Goal: Navigation & Orientation: Find specific page/section

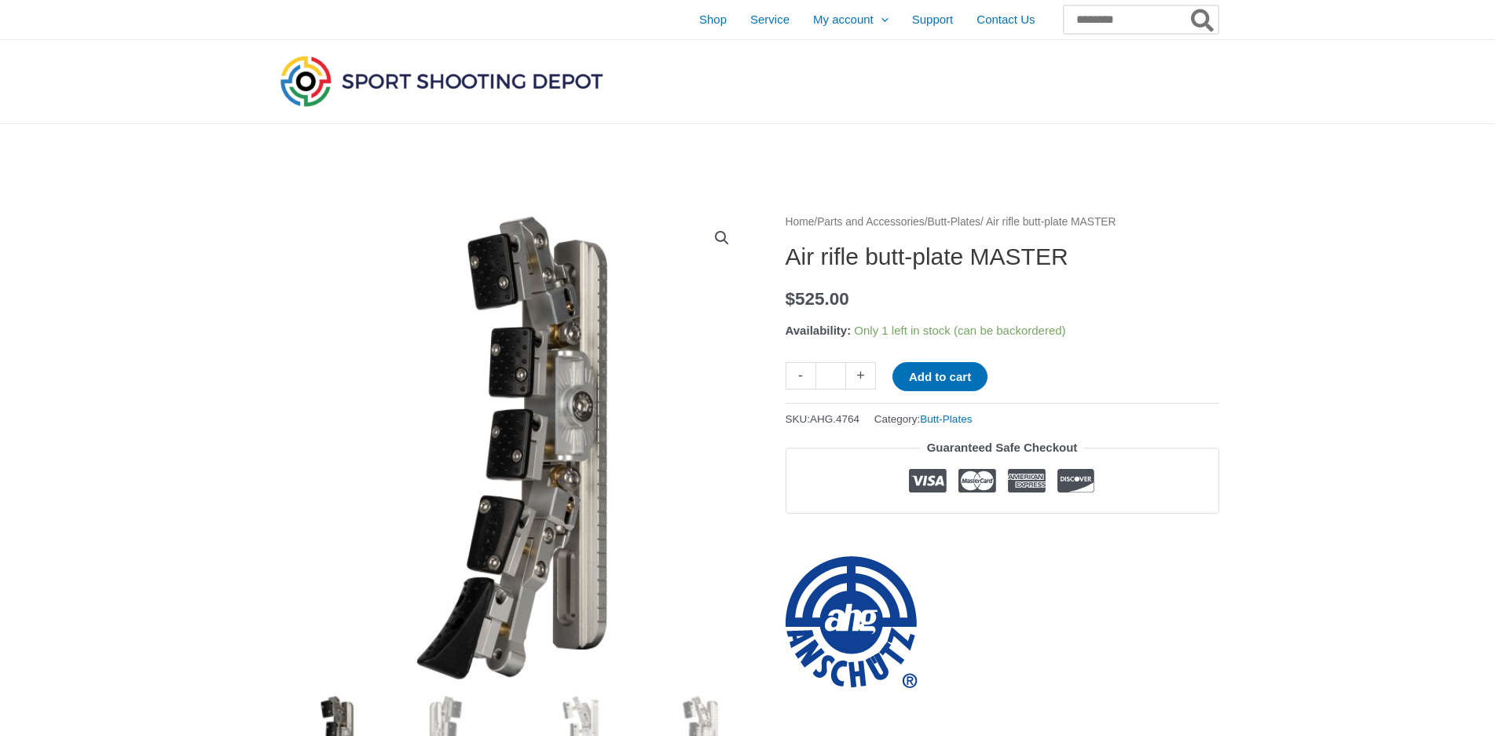
click at [1064, 18] on input "Search for:" at bounding box center [1141, 19] width 155 height 28
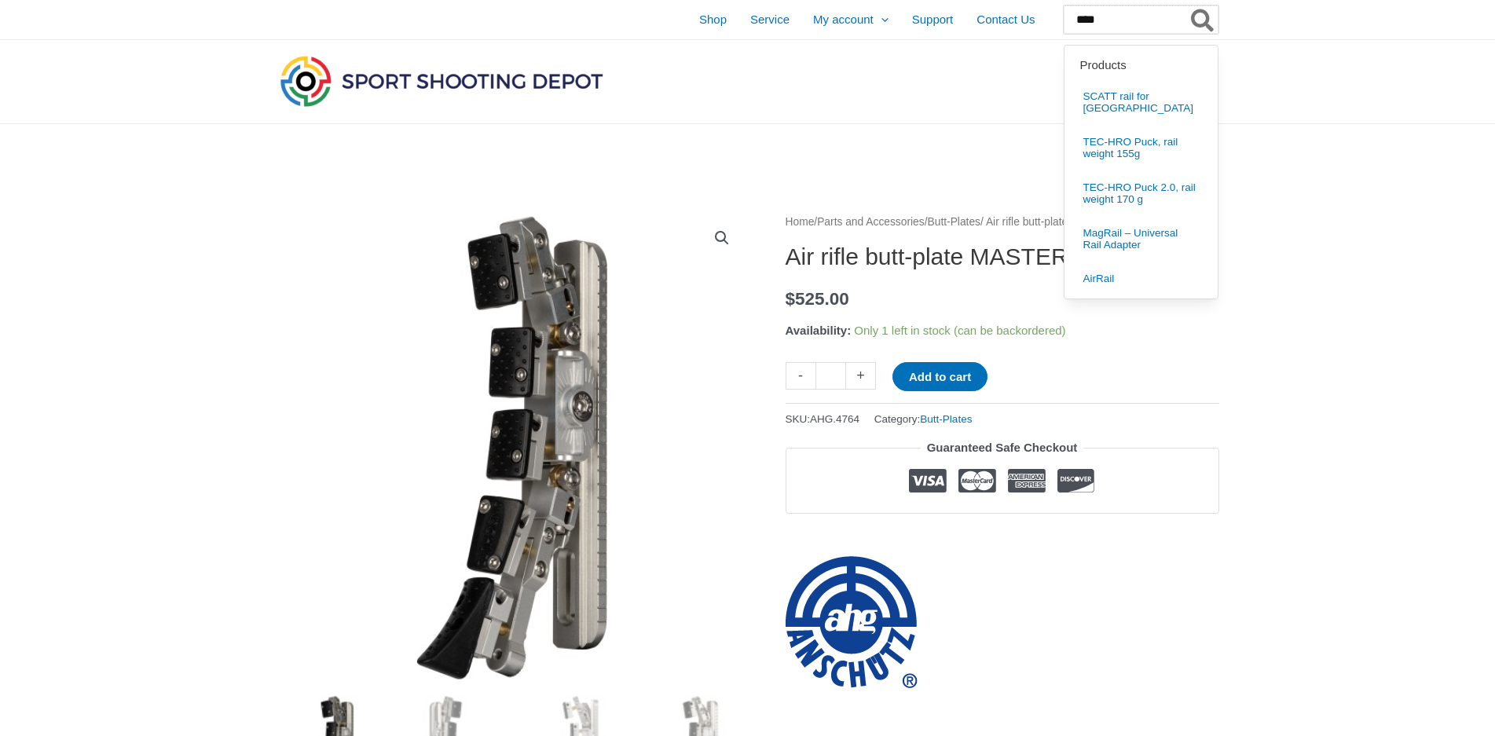
type input "****"
click at [1188, 5] on button "Search" at bounding box center [1203, 19] width 31 height 28
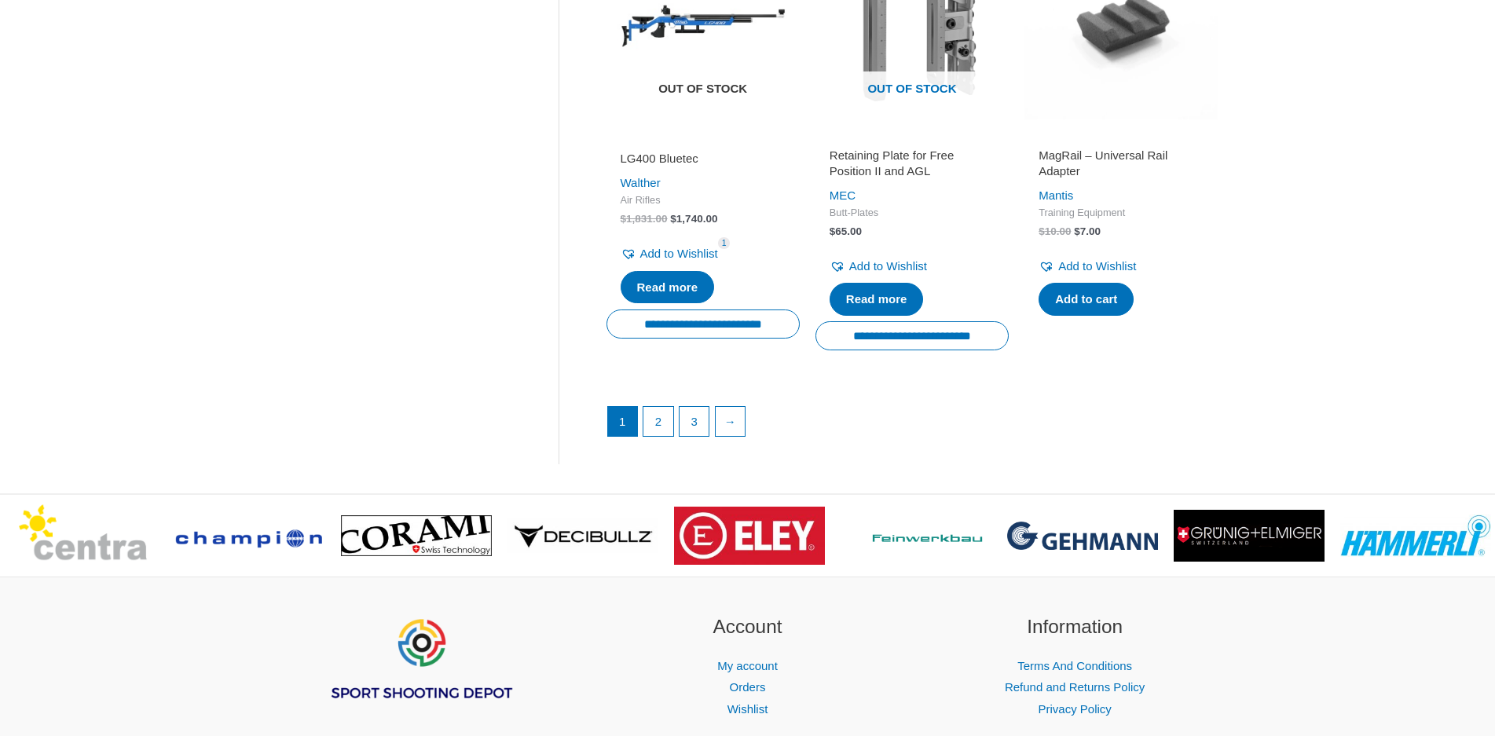
scroll to position [2200, 0]
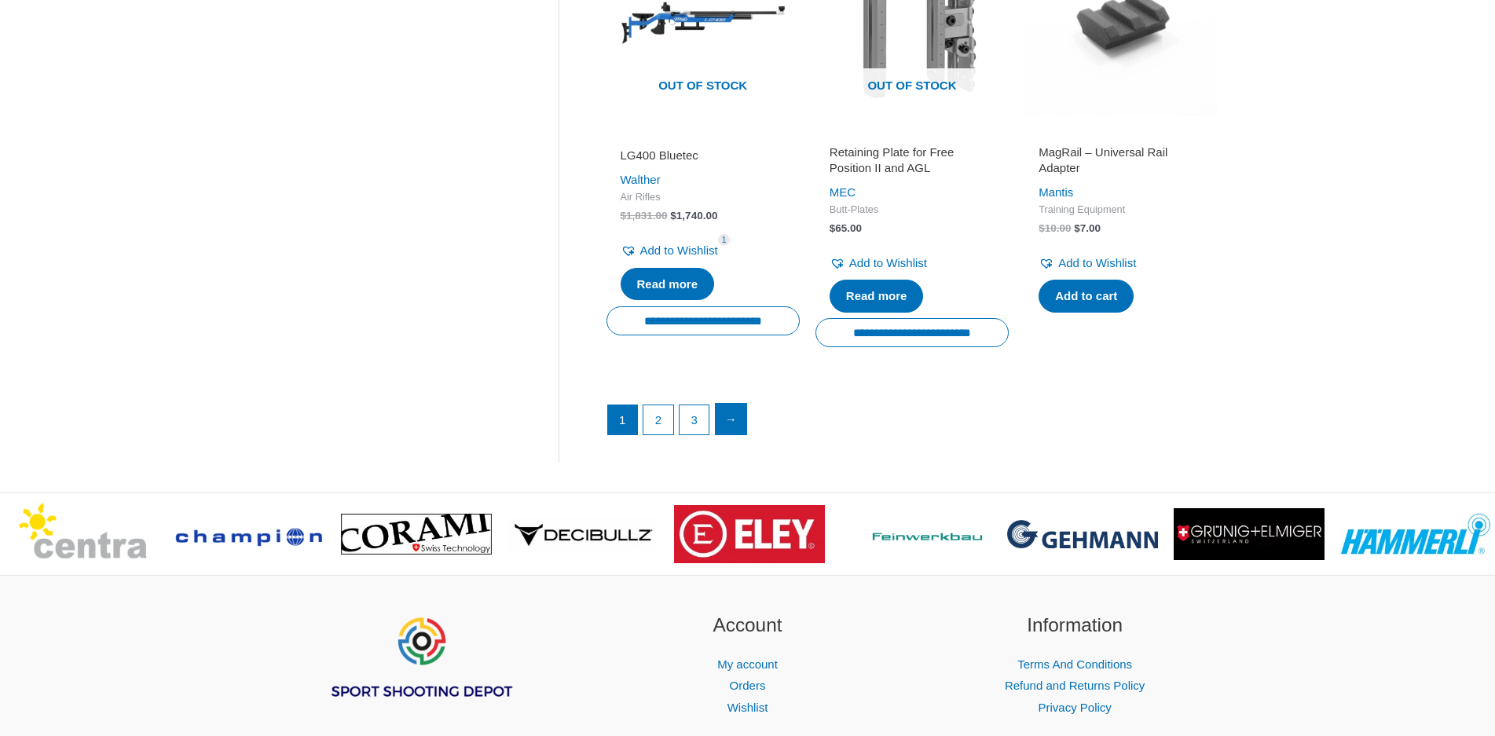
click at [739, 435] on link "→" at bounding box center [731, 419] width 31 height 31
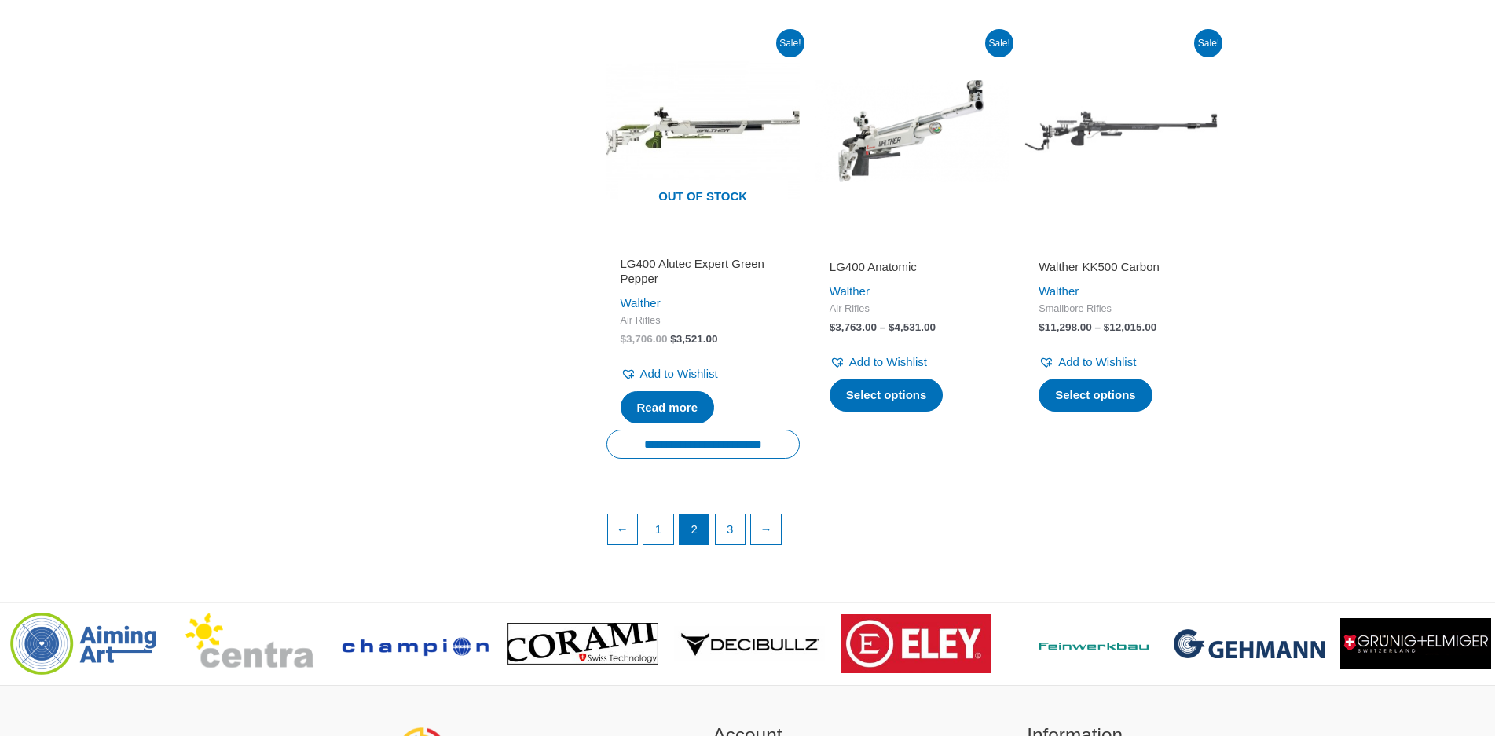
scroll to position [2121, 0]
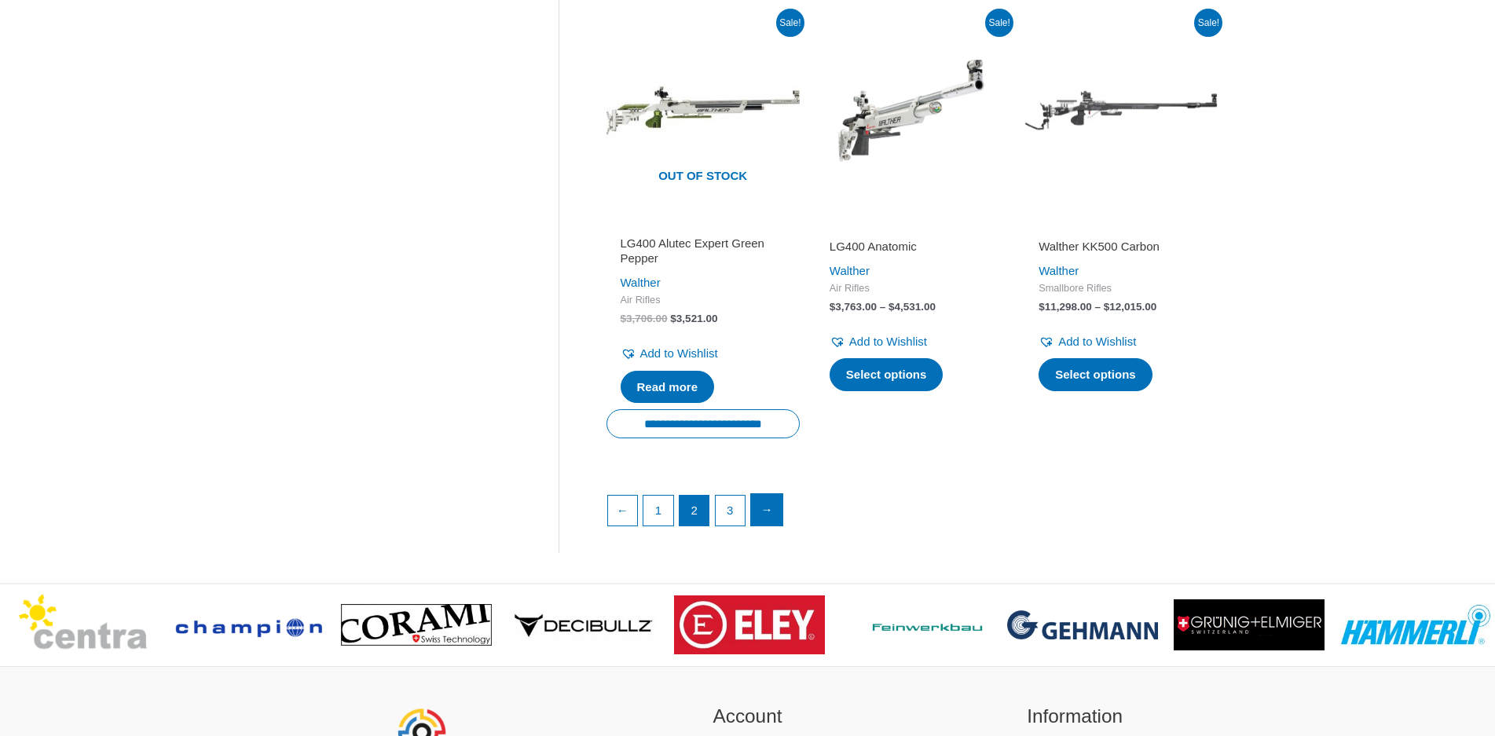
click at [769, 508] on link "→" at bounding box center [766, 509] width 31 height 31
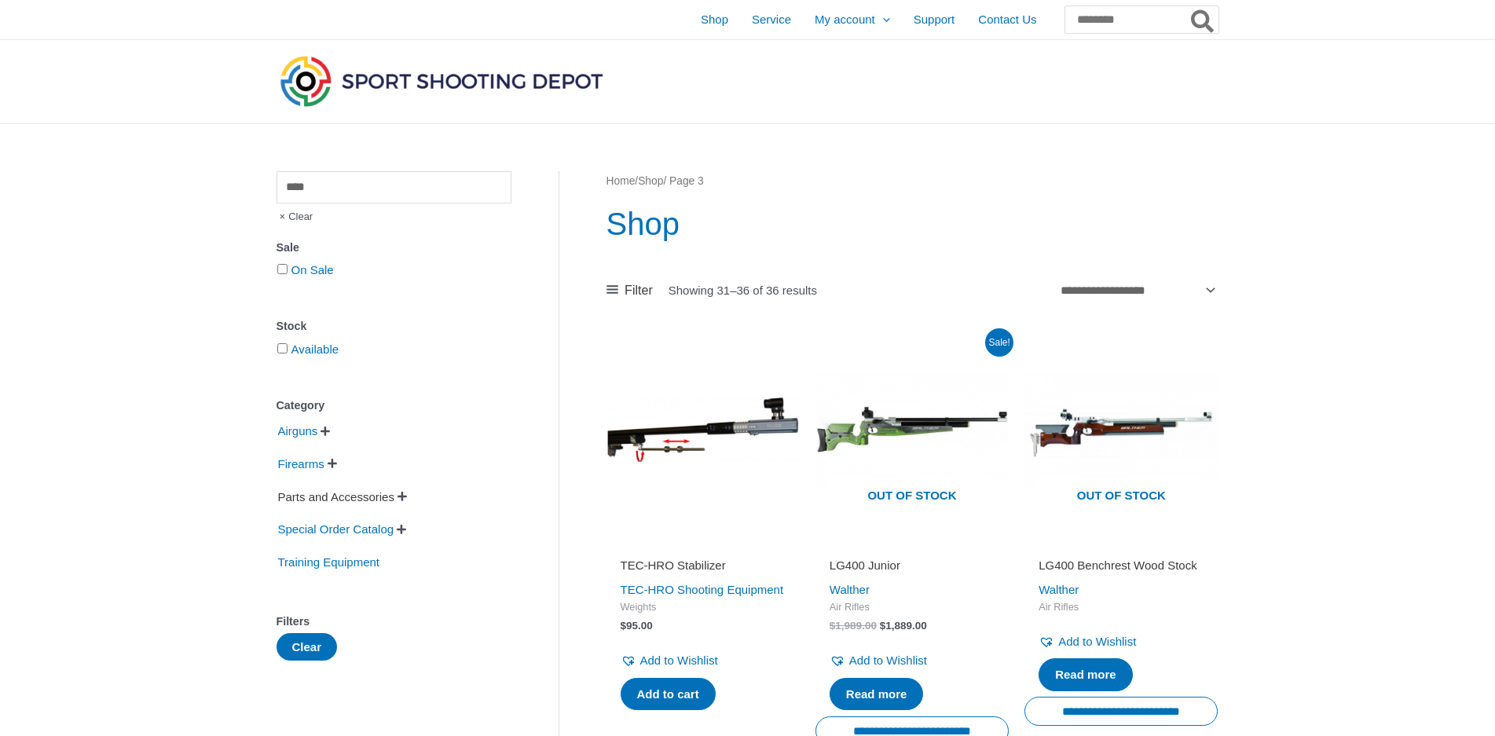
click at [367, 497] on span "Parts and Accessories" at bounding box center [336, 497] width 119 height 27
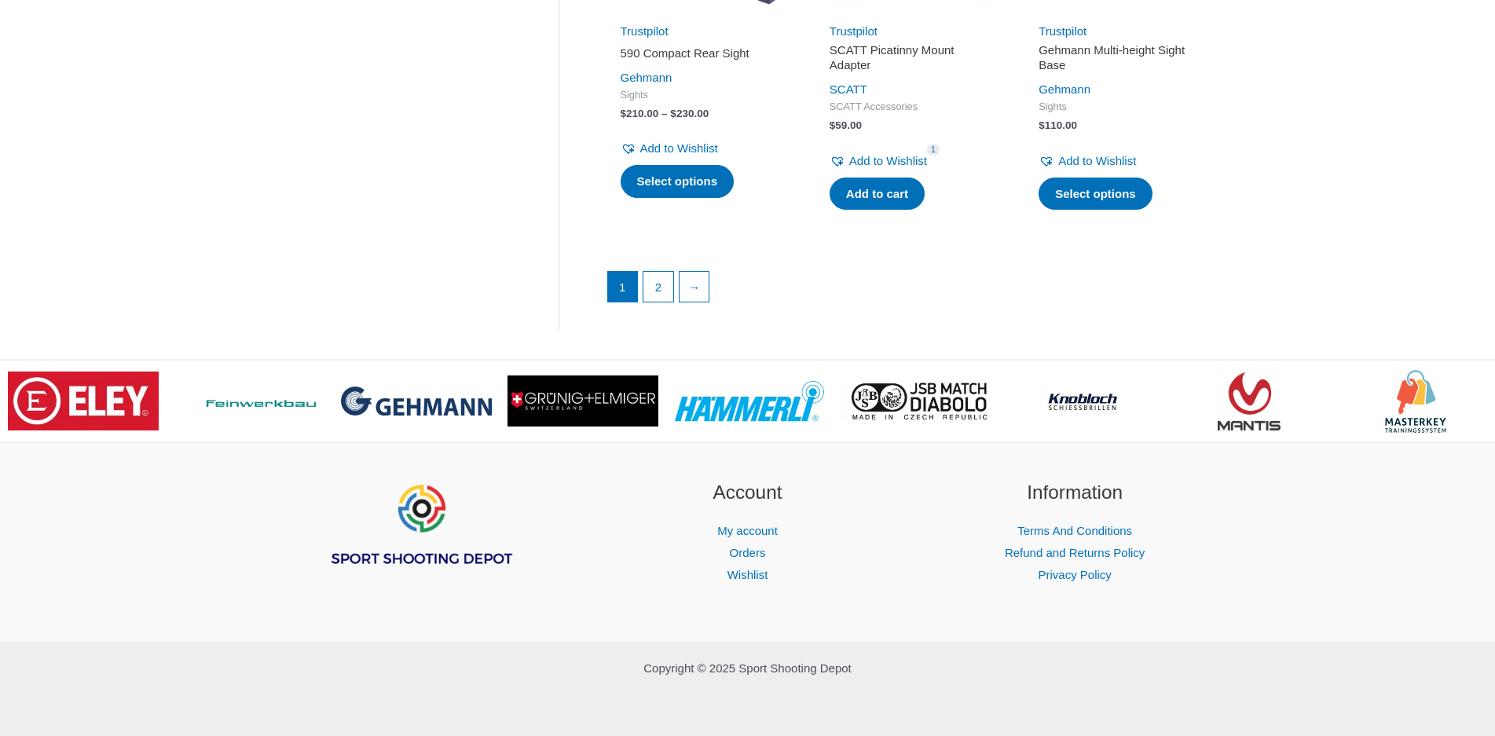
scroll to position [2357, 0]
click at [699, 302] on link "→" at bounding box center [695, 285] width 31 height 31
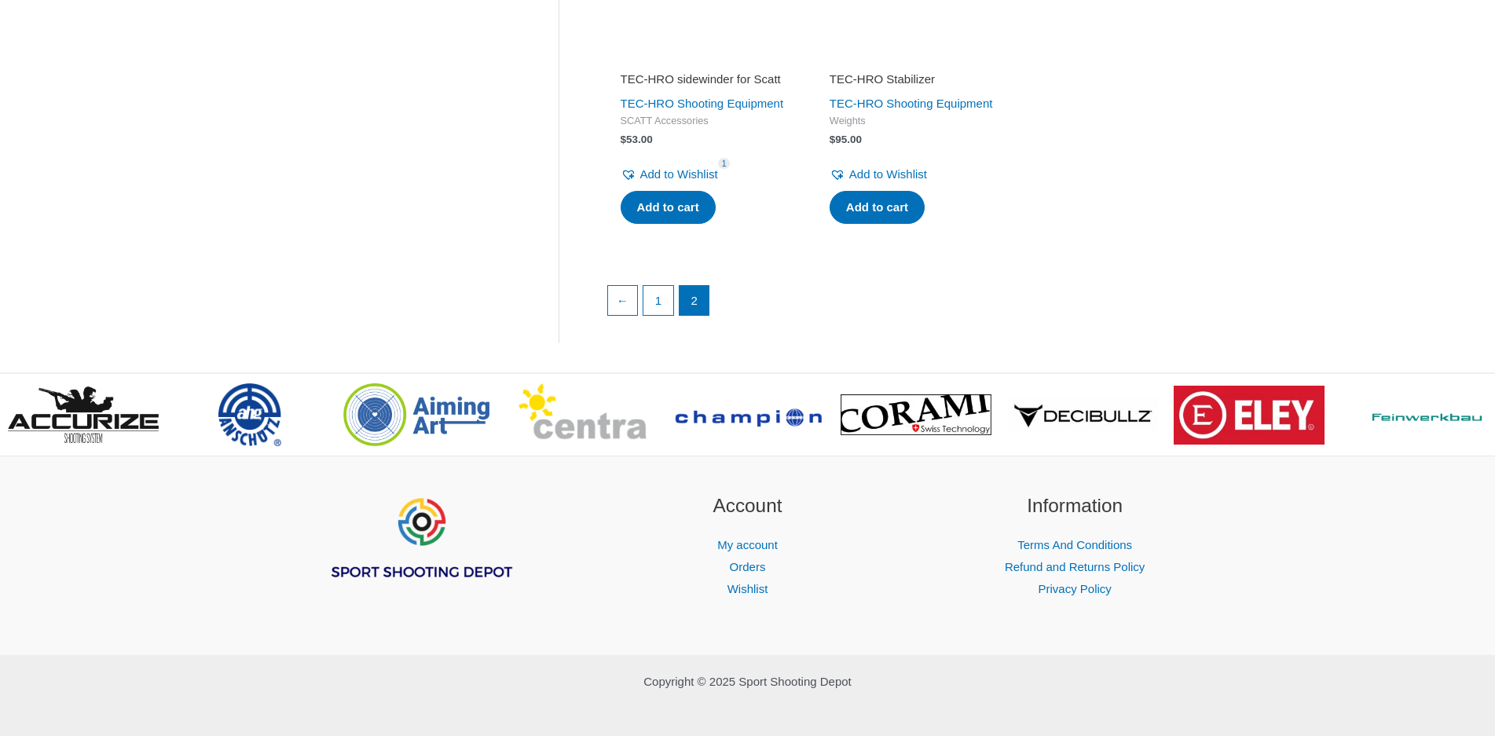
scroll to position [990, 0]
